Goal: Communication & Community: Answer question/provide support

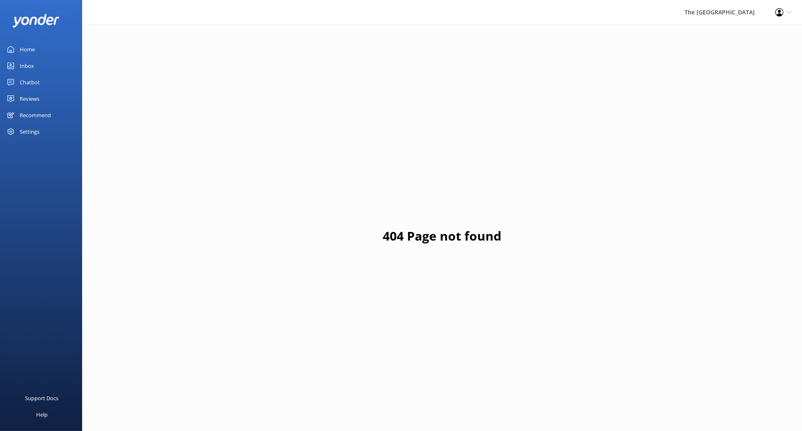
click at [31, 66] on div "Inbox" at bounding box center [27, 66] width 14 height 16
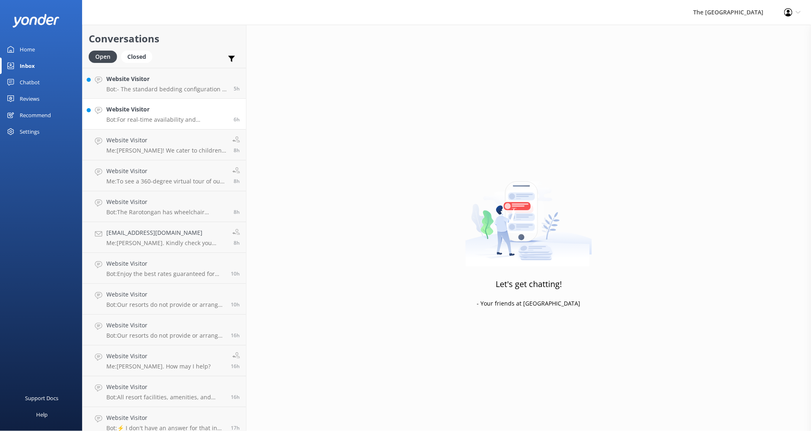
click at [160, 115] on div "Website Visitor Bot: For real-time availability and accommodation bookings, ple…" at bounding box center [166, 114] width 121 height 18
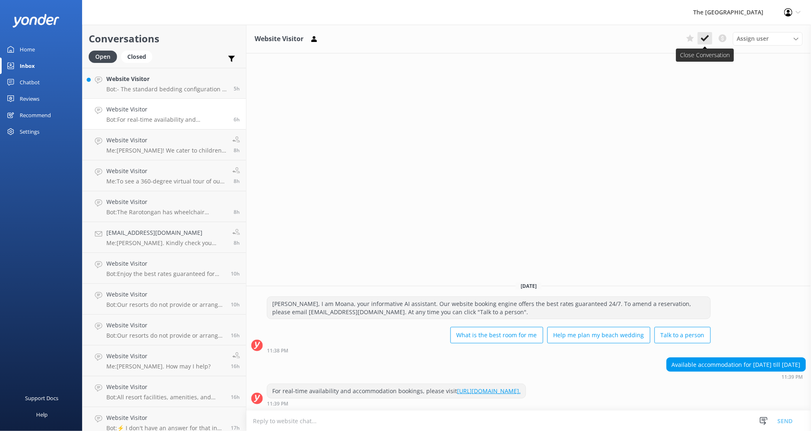
click at [703, 39] on use at bounding box center [705, 38] width 8 height 7
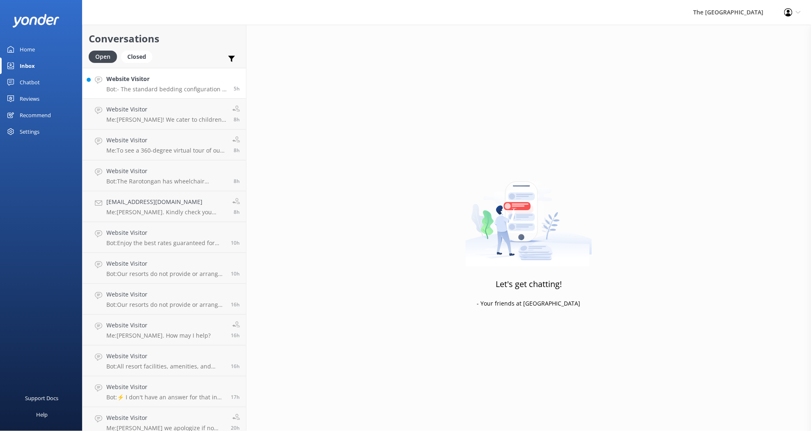
click at [167, 88] on p "Bot: - The standard bedding configuration in both Beachfront and Beachside Room…" at bounding box center [166, 88] width 121 height 7
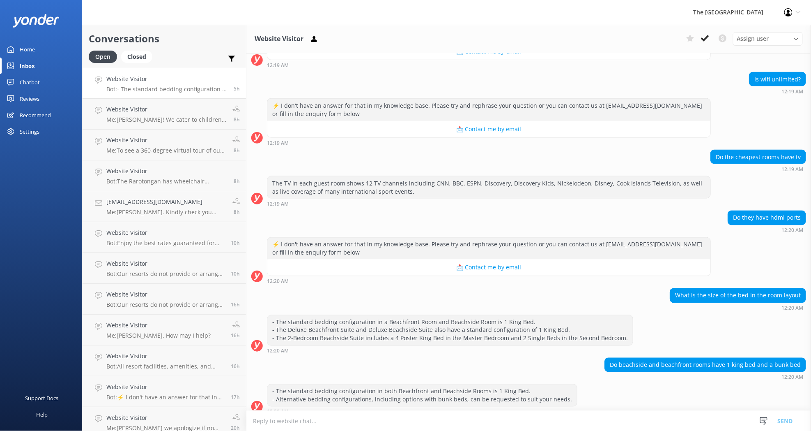
scroll to position [410, 0]
click at [704, 39] on use at bounding box center [705, 38] width 8 height 7
